Goal: Transaction & Acquisition: Download file/media

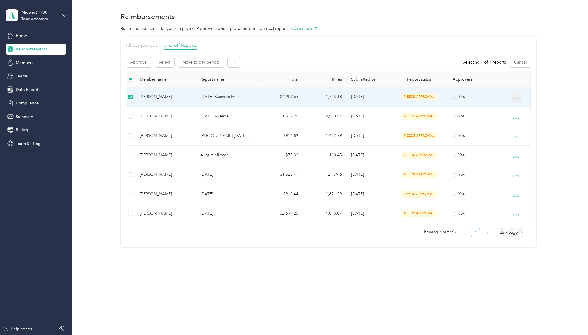
click at [522, 99] on button "button" at bounding box center [516, 97] width 11 height 10
click at [523, 115] on div "CSV" at bounding box center [521, 117] width 12 height 6
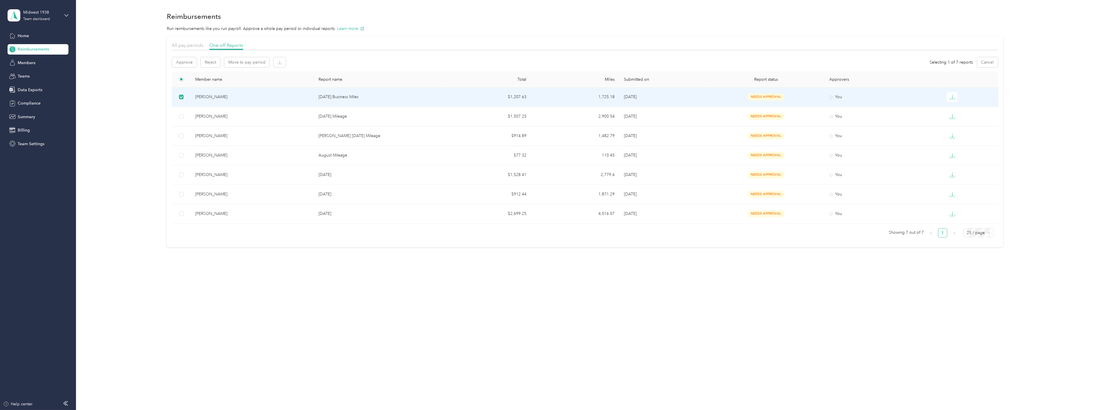
click at [548, 306] on div "Reimbursements Run reimbursements like you run payroll. Approve a whole pay per…" at bounding box center [585, 205] width 1018 height 410
